Goal: Transaction & Acquisition: Download file/media

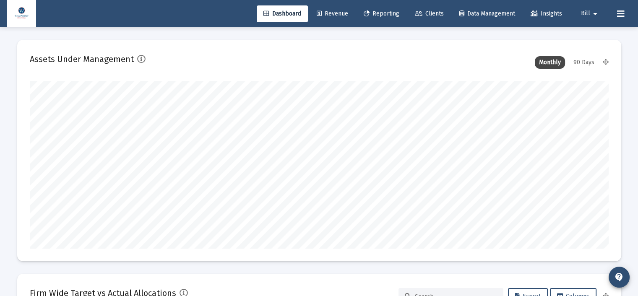
scroll to position [168, 312]
type input "[DATE]"
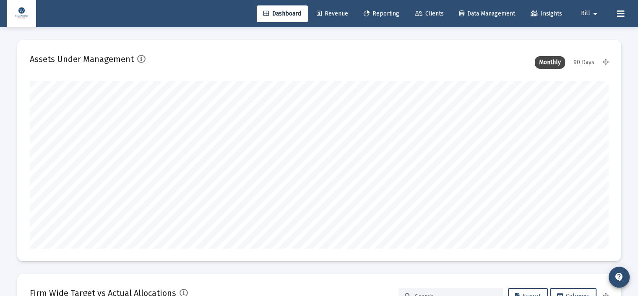
click at [384, 13] on span "Reporting" at bounding box center [382, 13] width 36 height 7
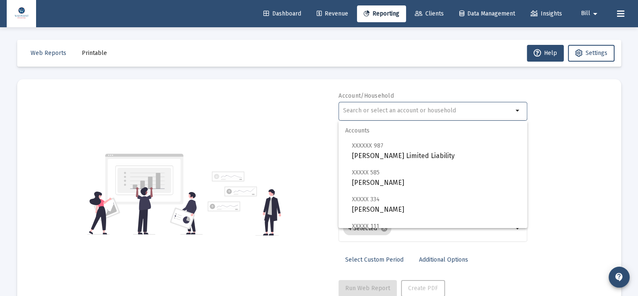
click at [383, 111] on input "text" at bounding box center [428, 110] width 170 height 7
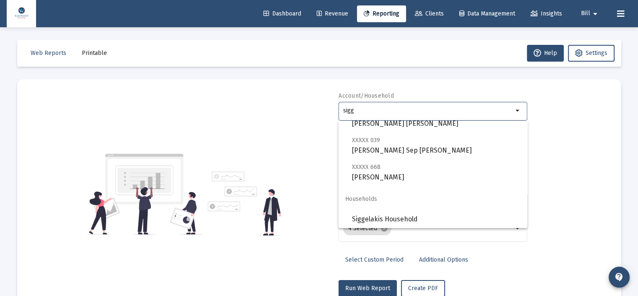
scroll to position [141, 0]
click at [392, 219] on span "Siggelakis Household" at bounding box center [436, 218] width 169 height 20
type input "Siggelakis Household"
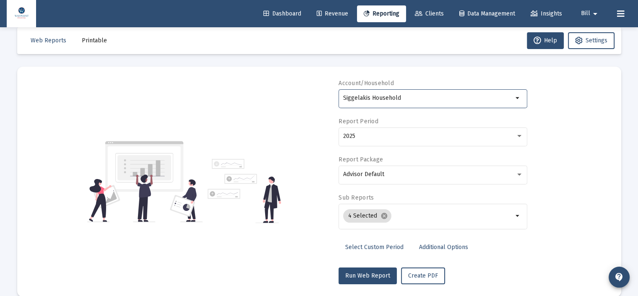
scroll to position [25, 0]
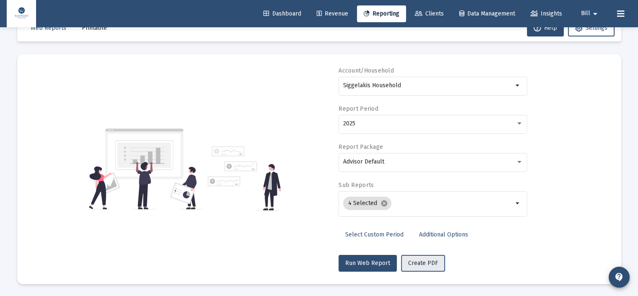
click at [428, 261] on span "Create PDF" at bounding box center [423, 263] width 30 height 7
click at [94, 30] on span "Printable" at bounding box center [94, 27] width 25 height 7
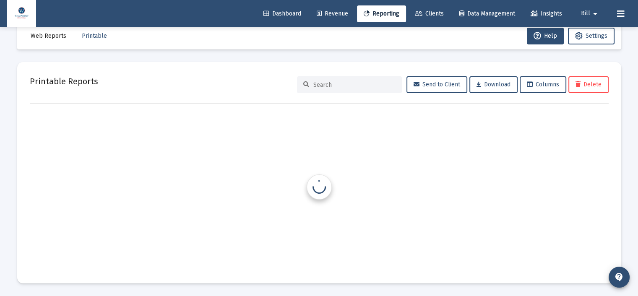
scroll to position [17, 0]
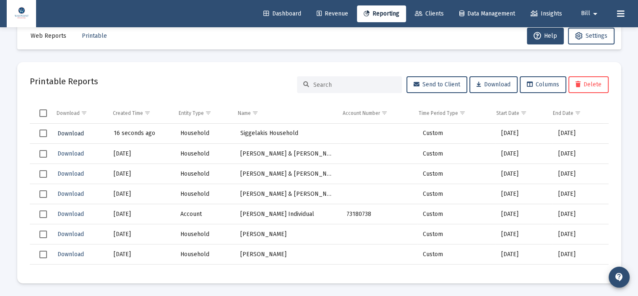
click at [73, 134] on span "Download" at bounding box center [70, 133] width 26 height 7
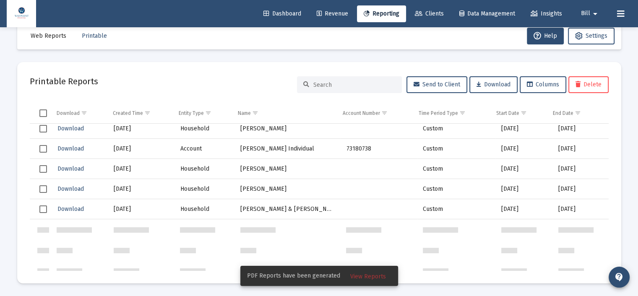
scroll to position [0, 0]
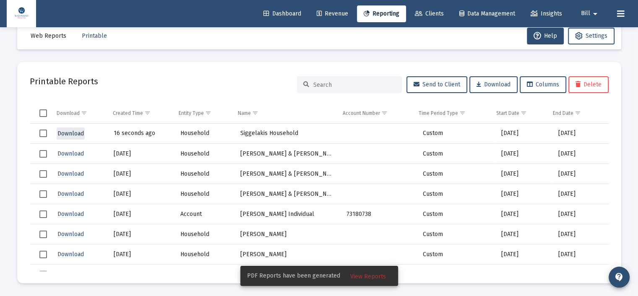
click at [76, 136] on span "Download" at bounding box center [70, 133] width 26 height 7
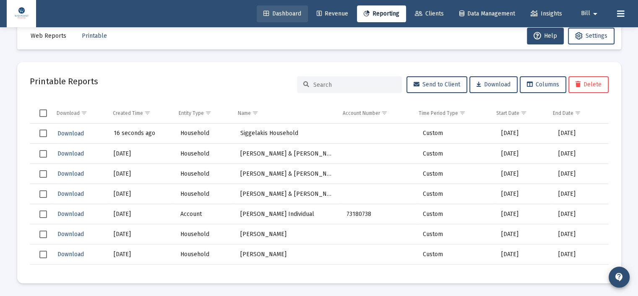
click at [283, 14] on span "Dashboard" at bounding box center [283, 13] width 38 height 7
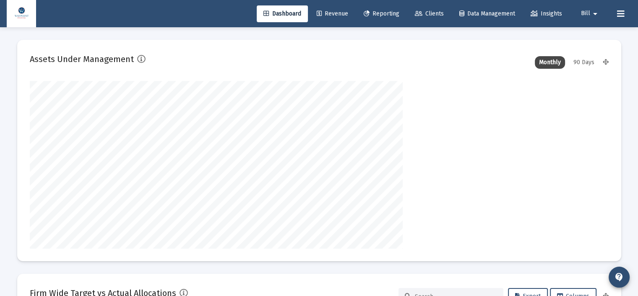
scroll to position [168, 312]
